Goal: Task Accomplishment & Management: Complete application form

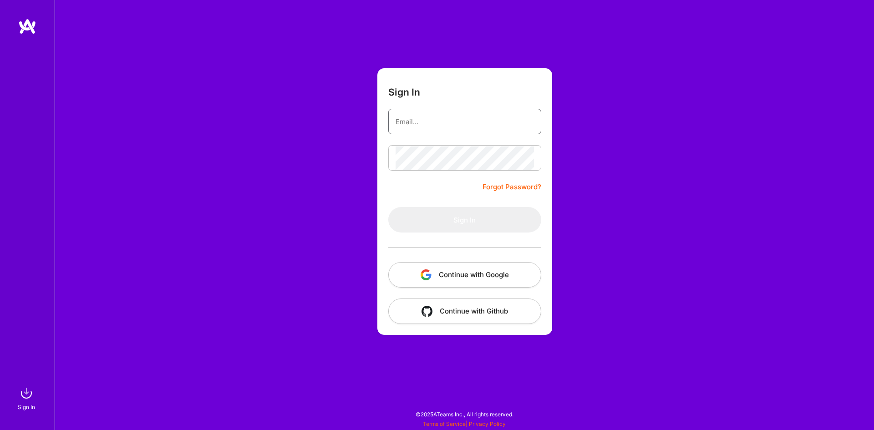
type input "[EMAIL_ADDRESS][DOMAIN_NAME]"
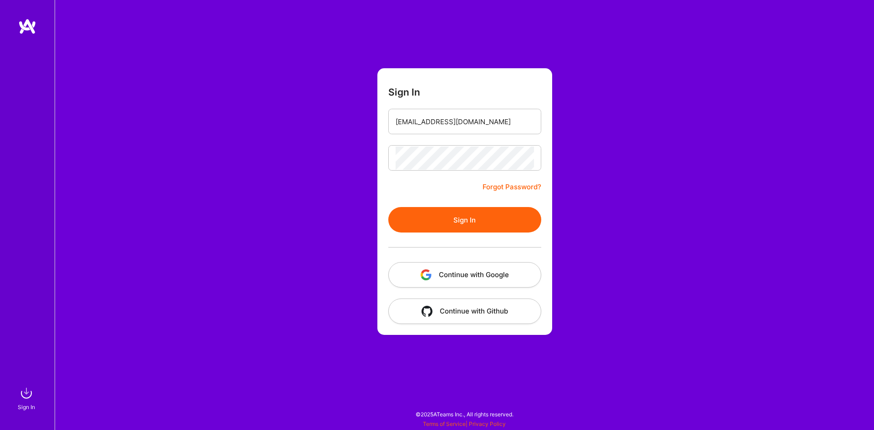
click at [431, 221] on button "Sign In" at bounding box center [464, 219] width 153 height 25
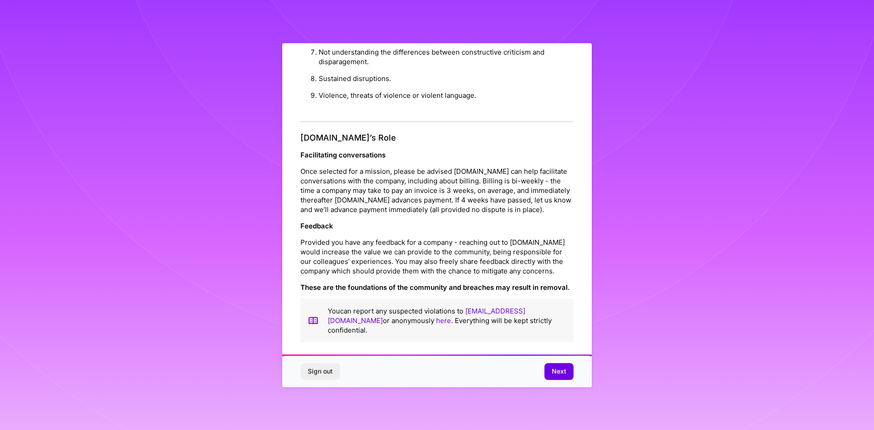
scroll to position [4, 0]
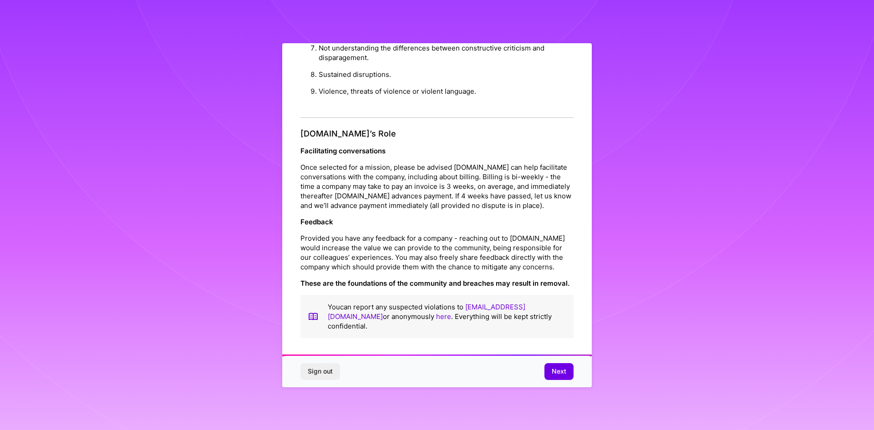
click at [552, 367] on button "Next" at bounding box center [558, 371] width 29 height 16
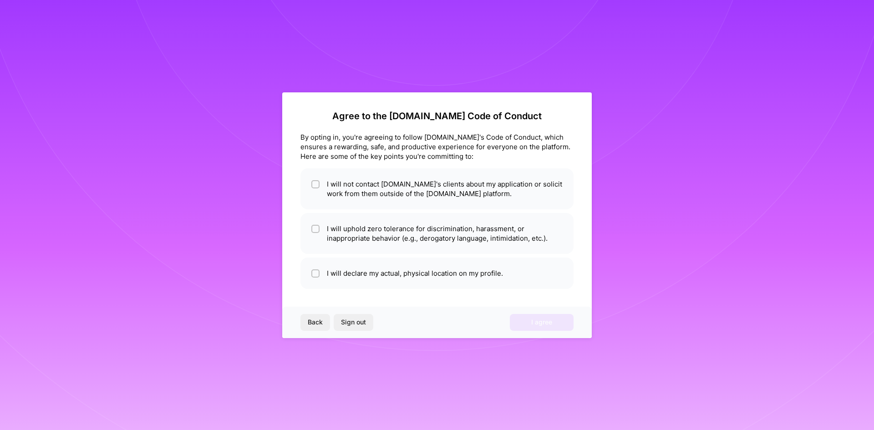
scroll to position [0, 0]
click at [319, 188] on div at bounding box center [315, 184] width 8 height 8
checkbox input "true"
click at [316, 229] on input "checkbox" at bounding box center [316, 229] width 6 height 6
checkbox input "true"
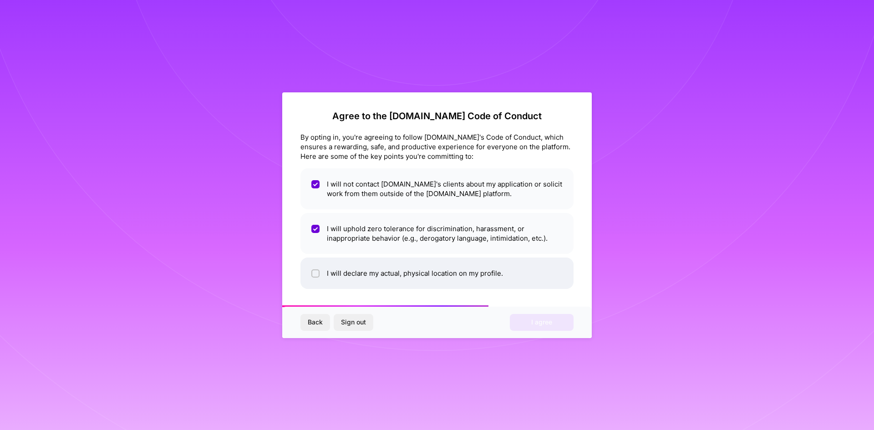
click at [319, 273] on div at bounding box center [315, 273] width 8 height 8
checkbox input "true"
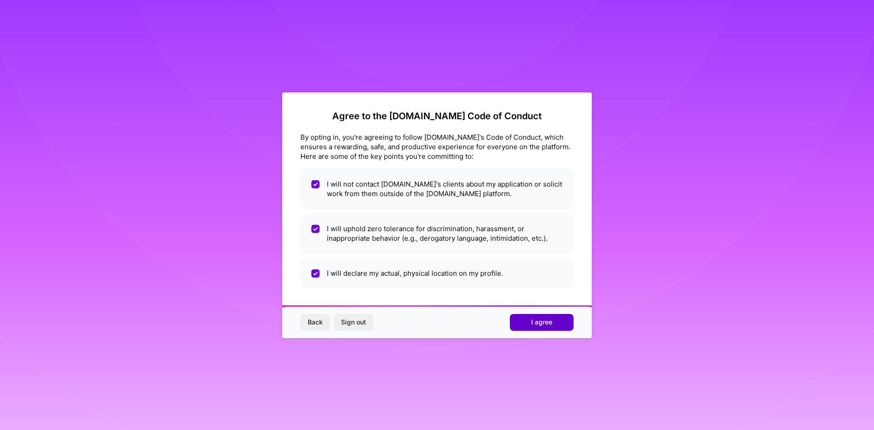
click at [540, 325] on span "I agree" at bounding box center [541, 322] width 21 height 9
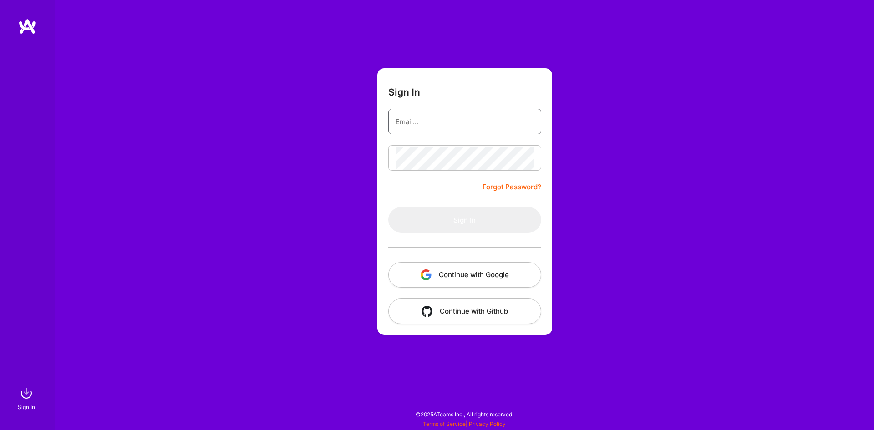
type input "[EMAIL_ADDRESS][DOMAIN_NAME]"
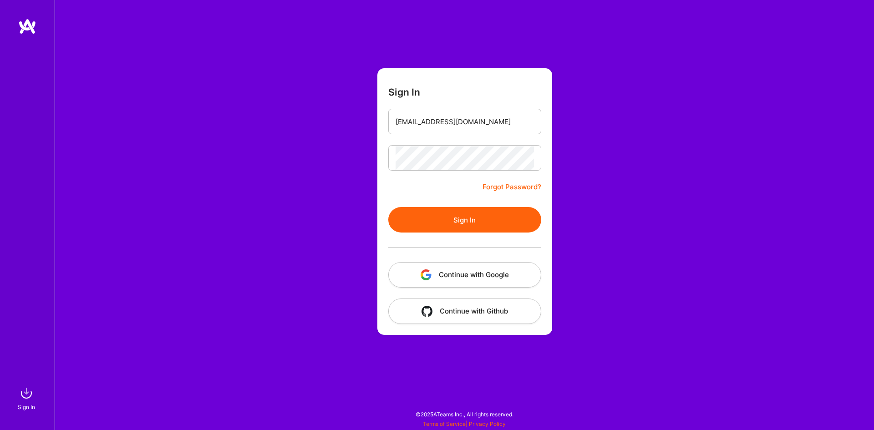
click at [497, 220] on button "Sign In" at bounding box center [464, 219] width 153 height 25
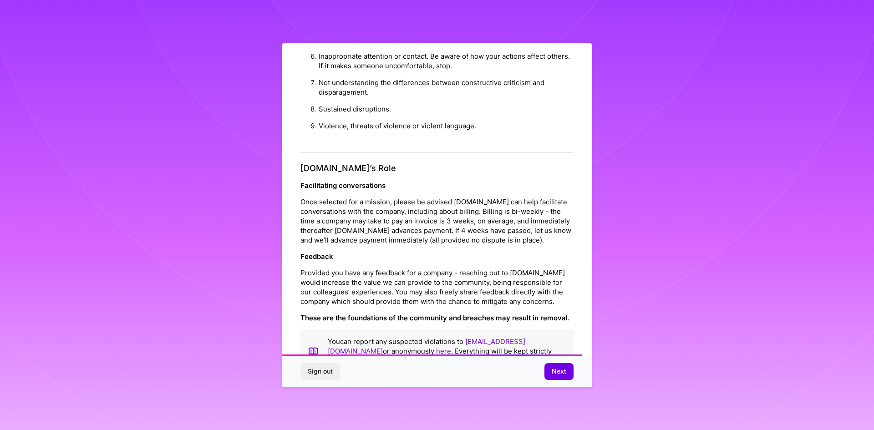
scroll to position [971, 0]
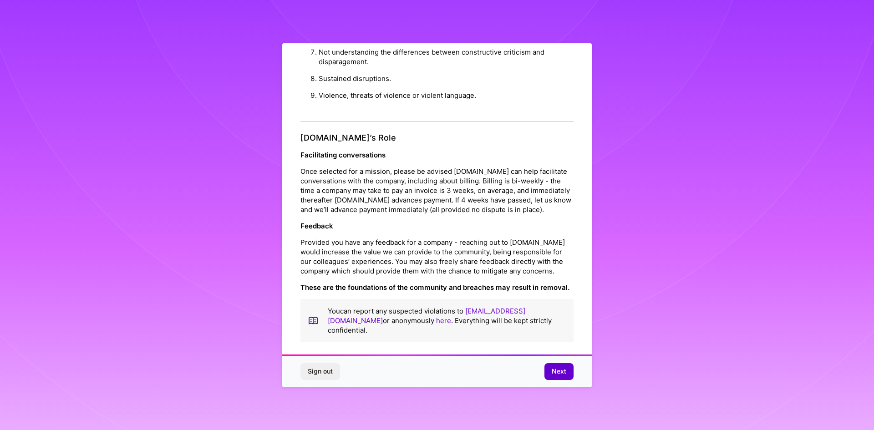
click at [559, 375] on span "Next" at bounding box center [559, 371] width 15 height 9
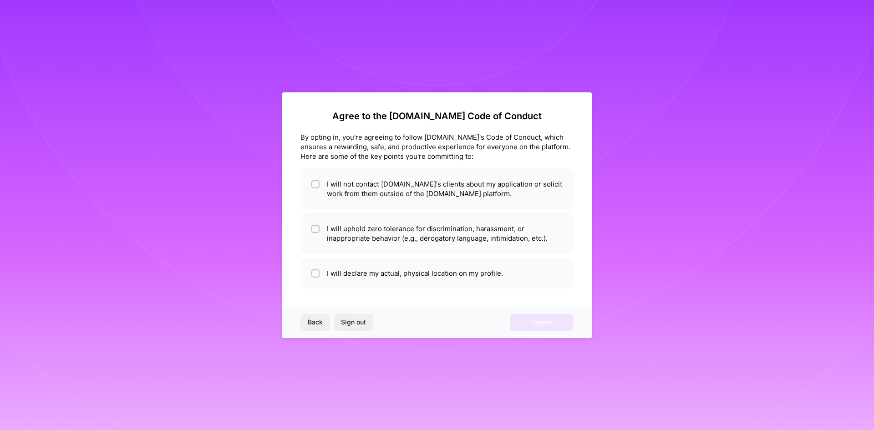
scroll to position [0, 0]
click at [332, 266] on li "I will declare my actual, physical location on my profile." at bounding box center [436, 273] width 273 height 31
checkbox input "true"
click at [327, 243] on li "I will uphold zero tolerance for discrimination, harassment, or inappropriate b…" at bounding box center [436, 233] width 273 height 41
checkbox input "true"
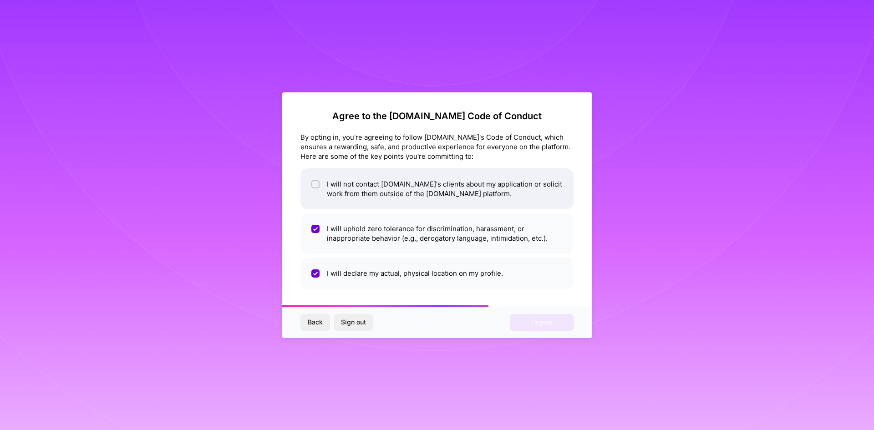
click at [338, 198] on li "I will not contact [DOMAIN_NAME]'s clients about my application or solicit work…" at bounding box center [436, 188] width 273 height 41
checkbox input "true"
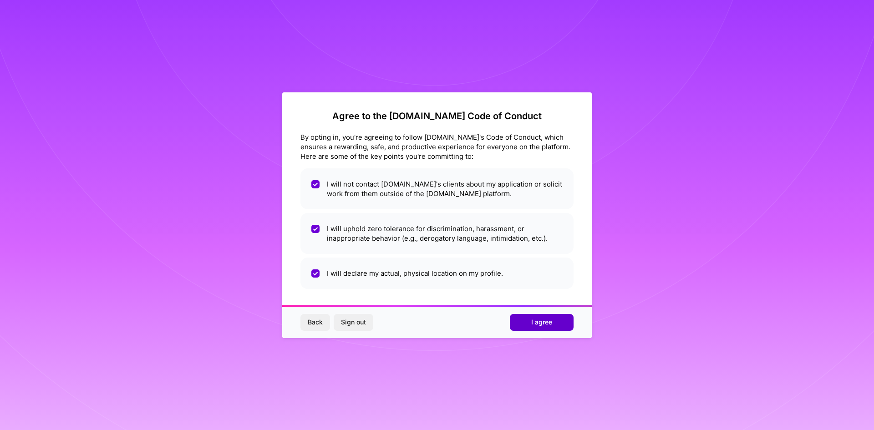
click at [547, 323] on span "I agree" at bounding box center [541, 322] width 21 height 9
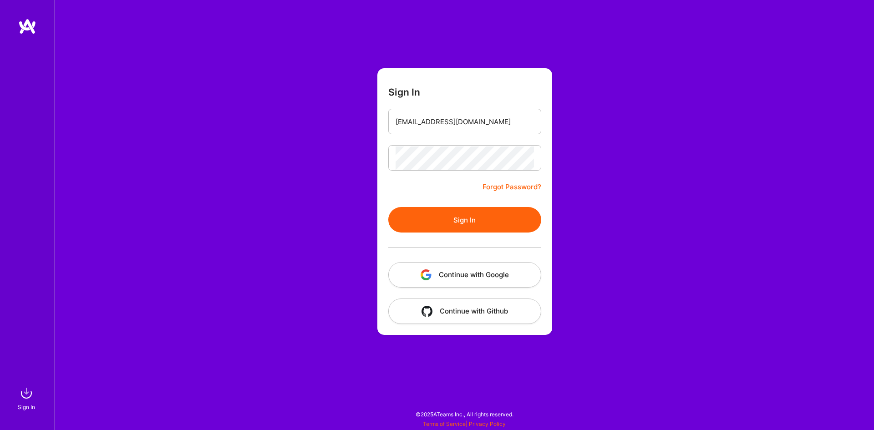
click at [478, 209] on button "Sign In" at bounding box center [464, 219] width 153 height 25
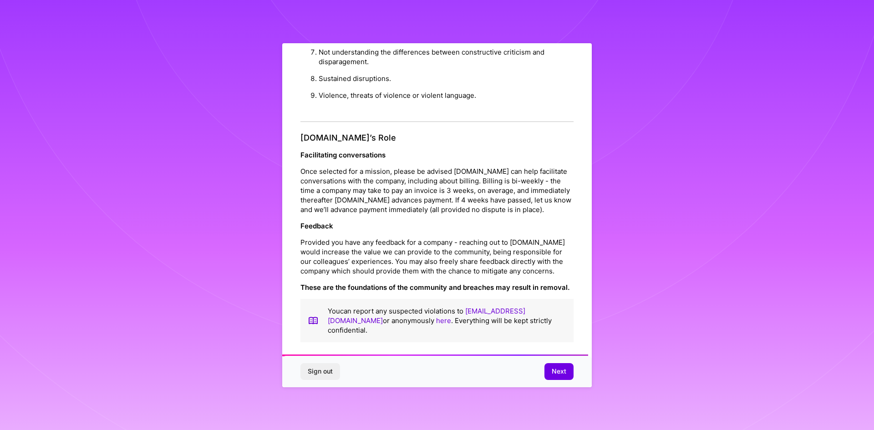
scroll to position [834, 0]
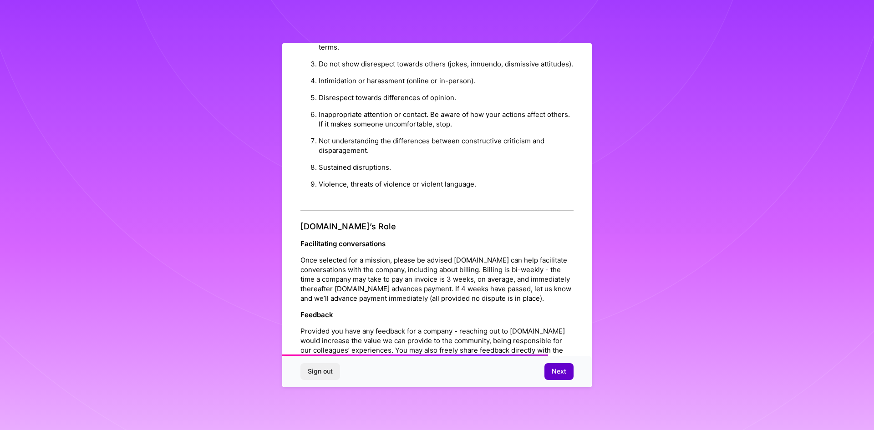
click at [561, 372] on span "Next" at bounding box center [559, 371] width 15 height 9
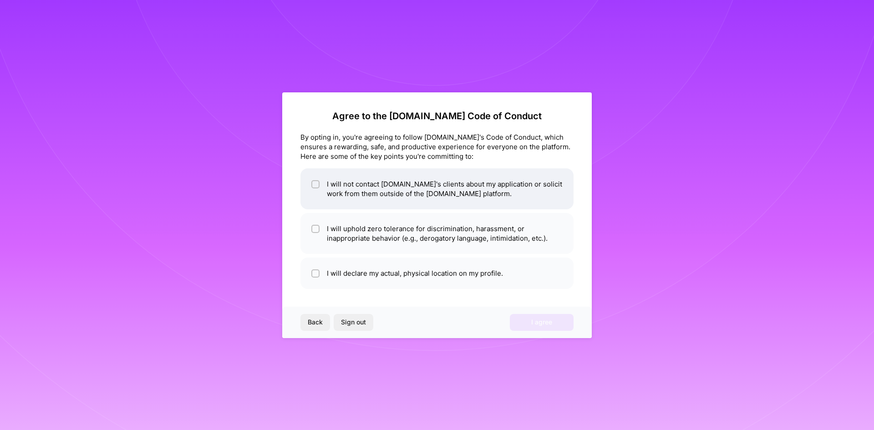
click at [345, 196] on li "I will not contact [DOMAIN_NAME]'s clients about my application or solicit work…" at bounding box center [436, 188] width 273 height 41
checkbox input "true"
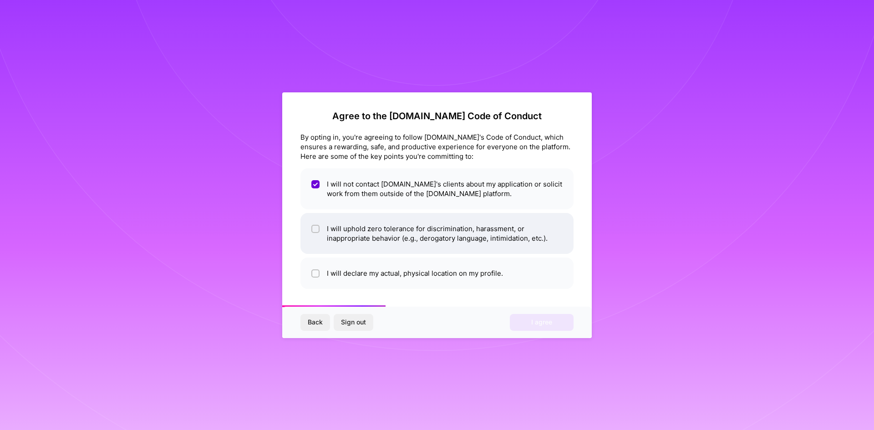
click at [350, 240] on li "I will uphold zero tolerance for discrimination, harassment, or inappropriate b…" at bounding box center [436, 233] width 273 height 41
checkbox input "true"
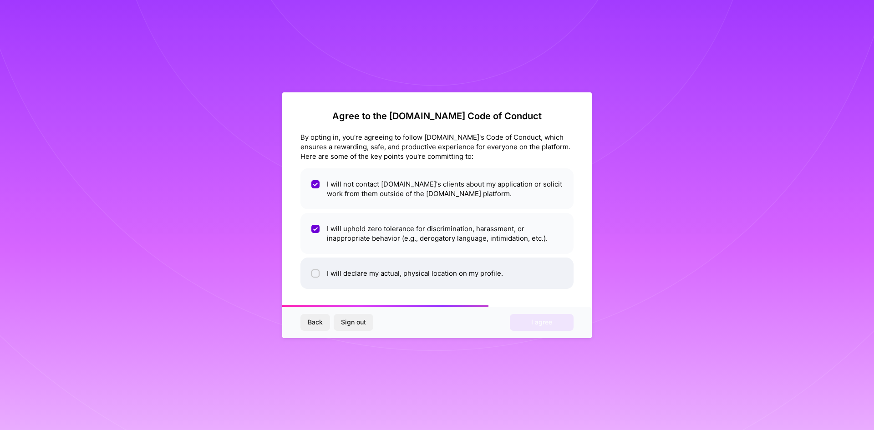
click at [332, 269] on li "I will declare my actual, physical location on my profile." at bounding box center [436, 273] width 273 height 31
checkbox input "true"
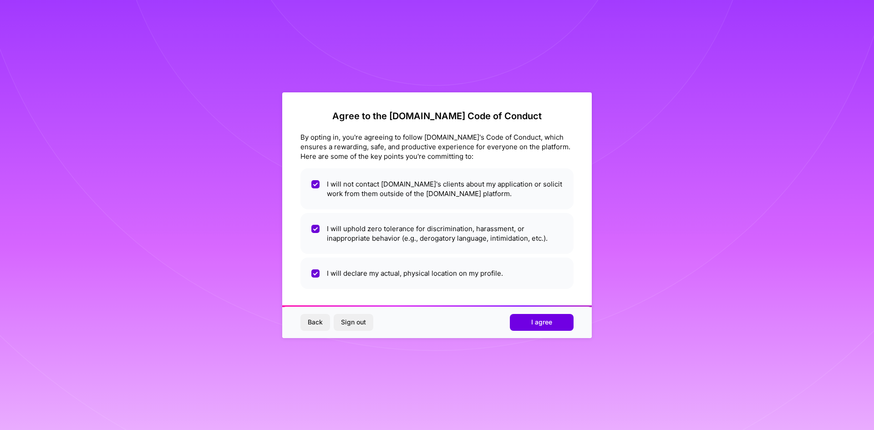
click at [551, 325] on span "I agree" at bounding box center [541, 322] width 21 height 9
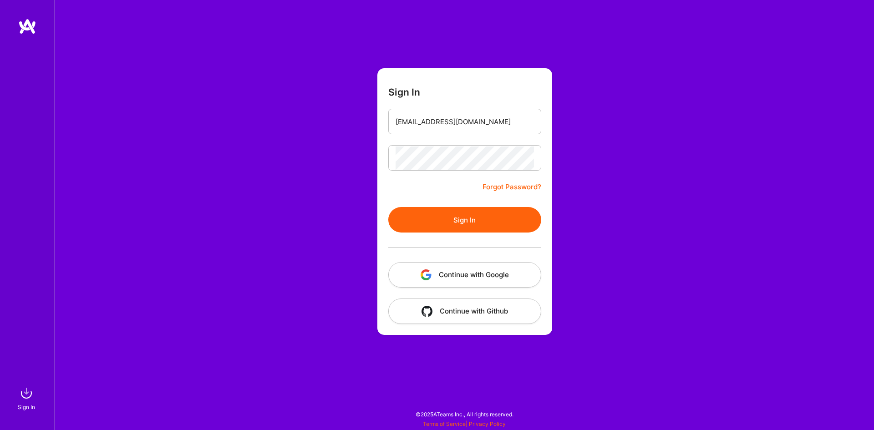
click at [471, 278] on button "Continue with Google" at bounding box center [464, 274] width 153 height 25
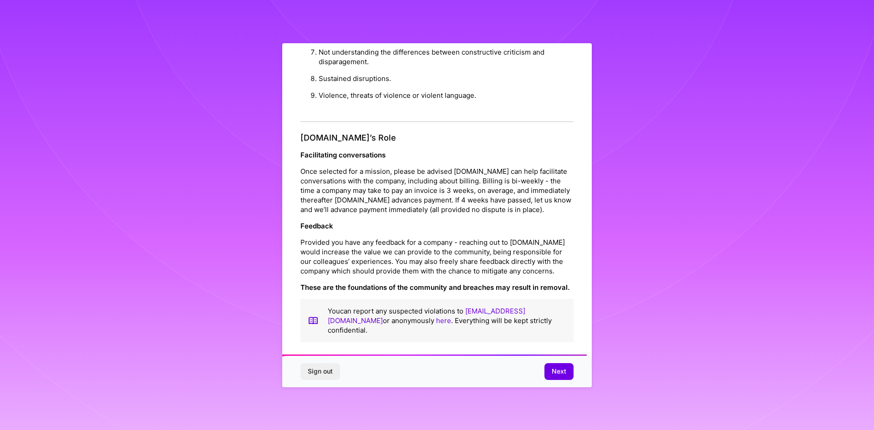
scroll to position [971, 0]
click at [562, 374] on span "Next" at bounding box center [559, 371] width 15 height 9
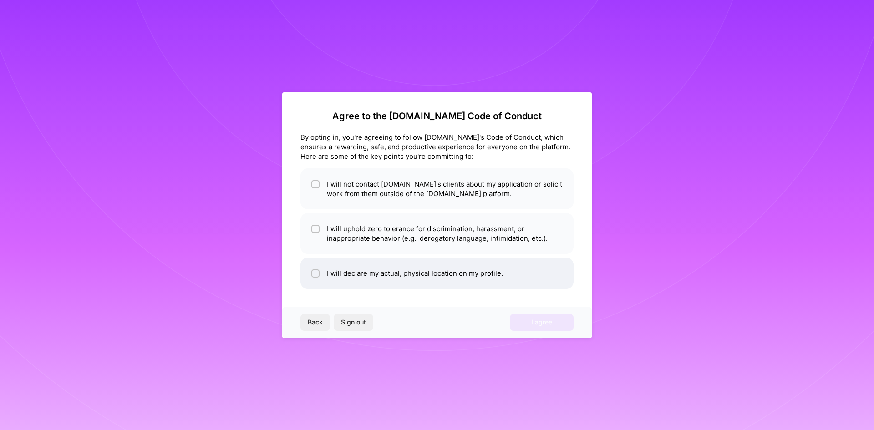
click at [407, 269] on li "I will declare my actual, physical location on my profile." at bounding box center [436, 273] width 273 height 31
checkbox input "true"
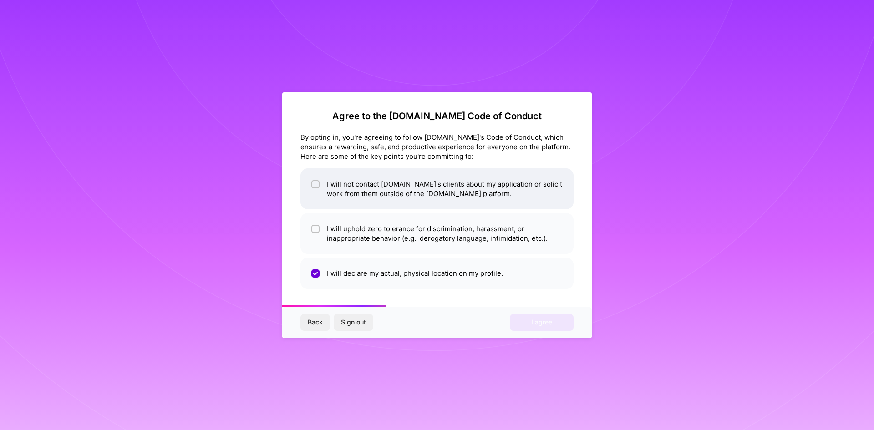
drag, startPoint x: 412, startPoint y: 238, endPoint x: 412, endPoint y: 208, distance: 30.5
click at [412, 238] on li "I will uphold zero tolerance for discrimination, harassment, or inappropriate b…" at bounding box center [436, 233] width 273 height 41
checkbox input "true"
click at [415, 179] on li "I will not contact [DOMAIN_NAME]'s clients about my application or solicit work…" at bounding box center [436, 188] width 273 height 41
checkbox input "true"
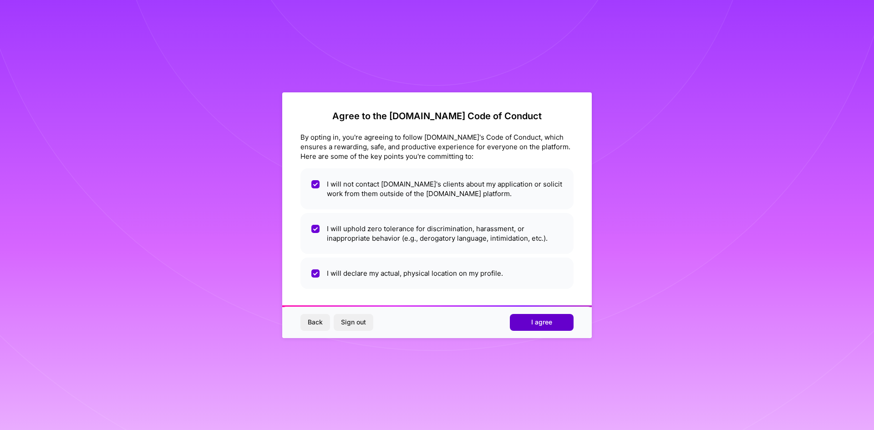
click at [541, 323] on span "I agree" at bounding box center [541, 322] width 21 height 9
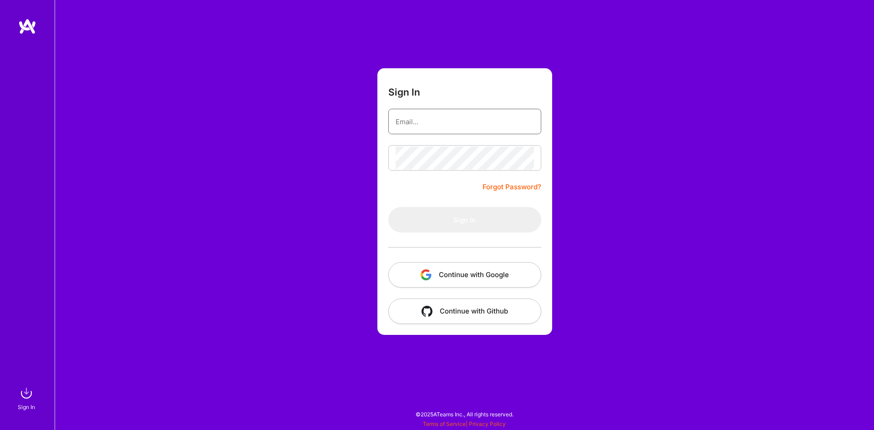
type input "[EMAIL_ADDRESS][DOMAIN_NAME]"
